Goal: Information Seeking & Learning: Stay updated

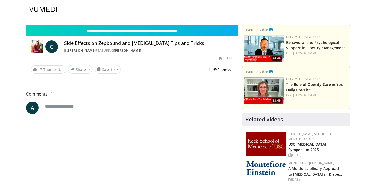
click at [89, 15] on header "Specialties Adult & Family Medicine Allergy, Asthma, Immunology Anesthesiology …" at bounding box center [188, 9] width 376 height 19
